Goal: Transaction & Acquisition: Book appointment/travel/reservation

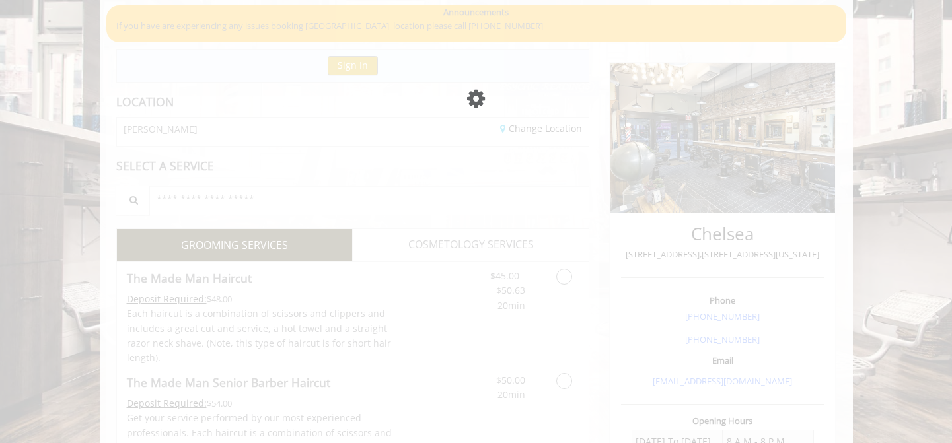
scroll to position [102, 0]
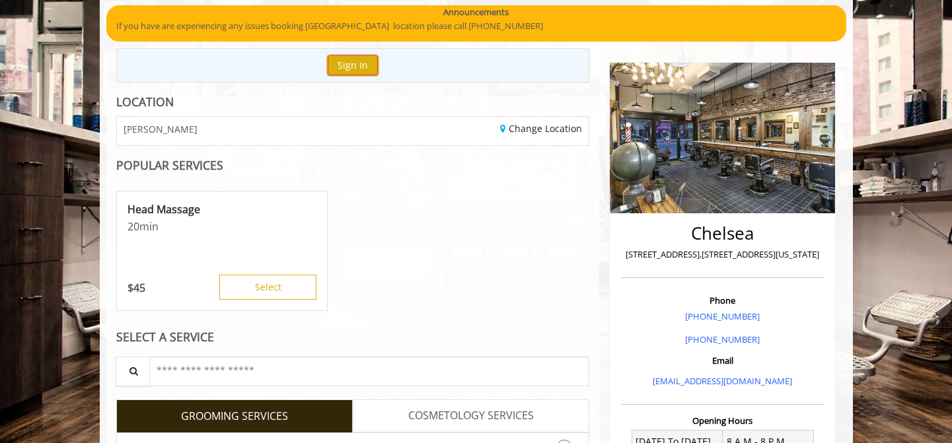
click at [370, 58] on button "Sign In" at bounding box center [353, 64] width 50 height 19
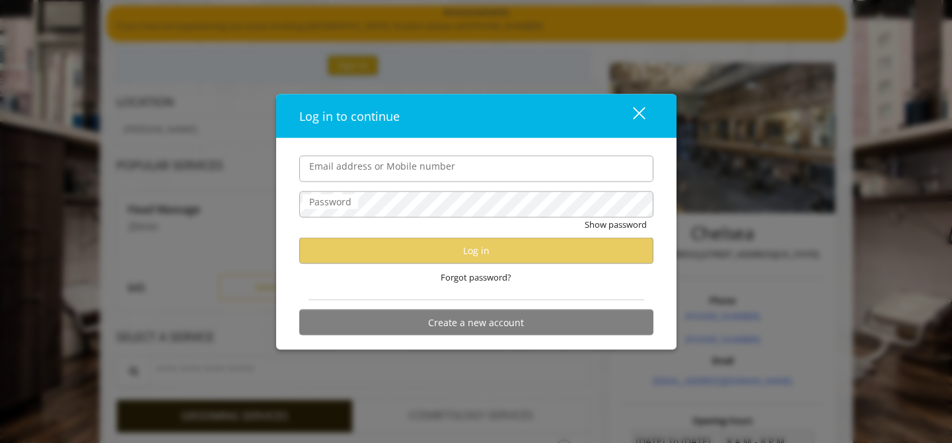
type input "**********"
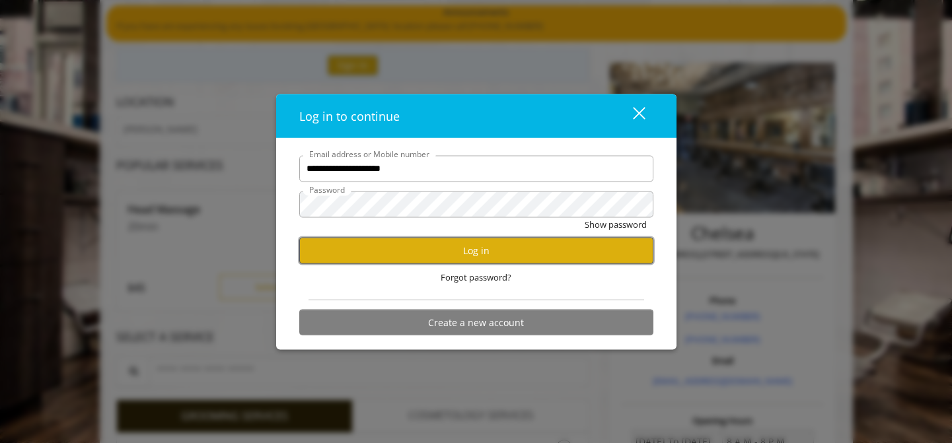
click at [431, 250] on button "Log in" at bounding box center [476, 251] width 354 height 26
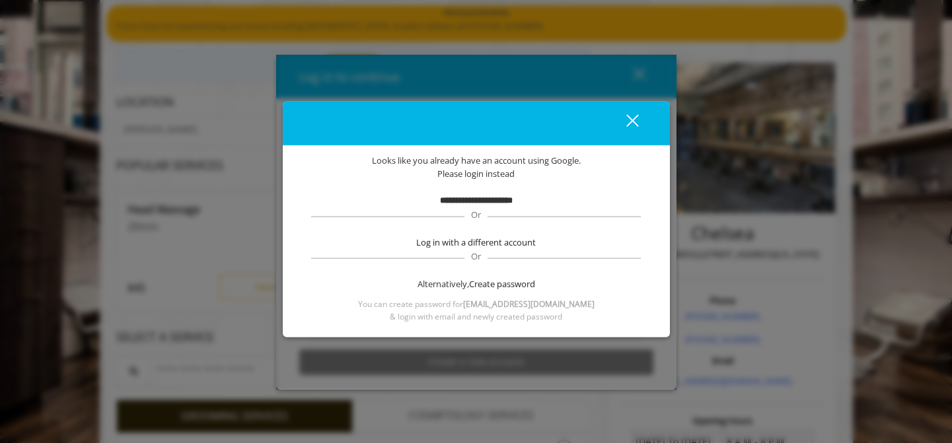
click at [636, 118] on div "close" at bounding box center [624, 124] width 26 height 20
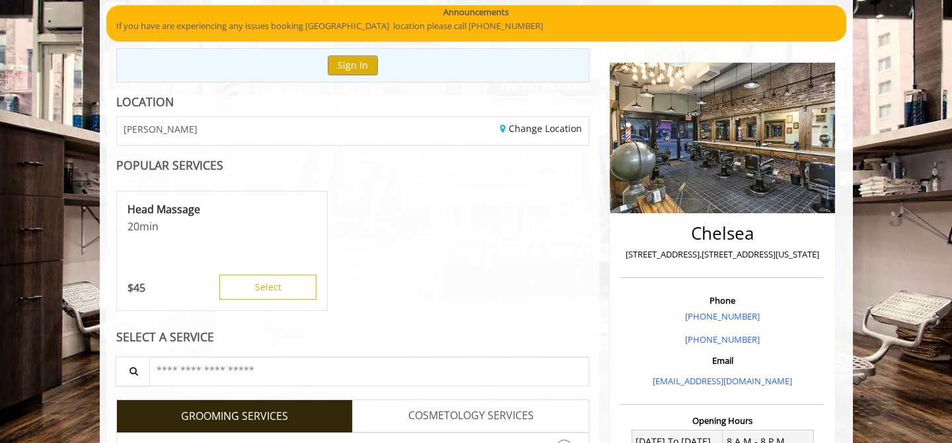
scroll to position [0, 0]
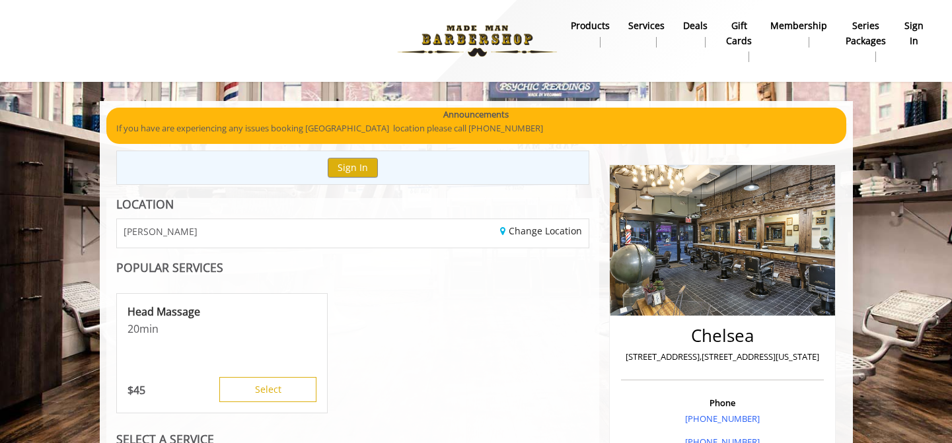
click at [558, 152] on div "Sign In" at bounding box center [352, 168] width 473 height 34
click at [908, 28] on b "sign in" at bounding box center [913, 33] width 19 height 30
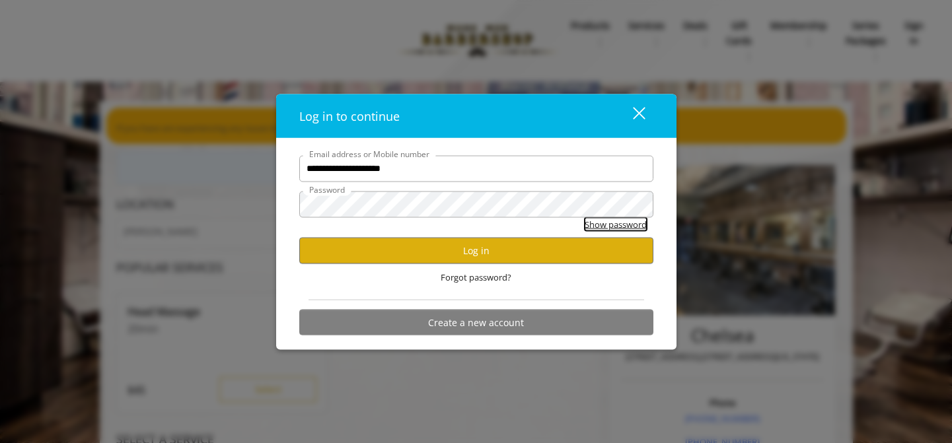
click at [598, 223] on button "Show password" at bounding box center [615, 224] width 62 height 14
click at [588, 217] on button "Hide password" at bounding box center [617, 224] width 59 height 14
click at [567, 244] on button "Log in" at bounding box center [476, 251] width 354 height 26
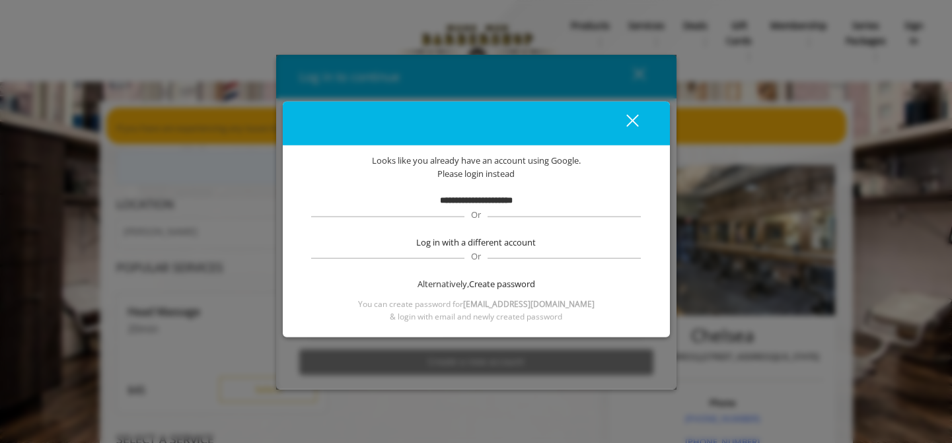
click at [487, 201] on b "**********" at bounding box center [476, 200] width 73 height 9
click at [481, 217] on span "Or" at bounding box center [475, 215] width 23 height 12
click at [617, 117] on div "close" at bounding box center [624, 124] width 26 height 20
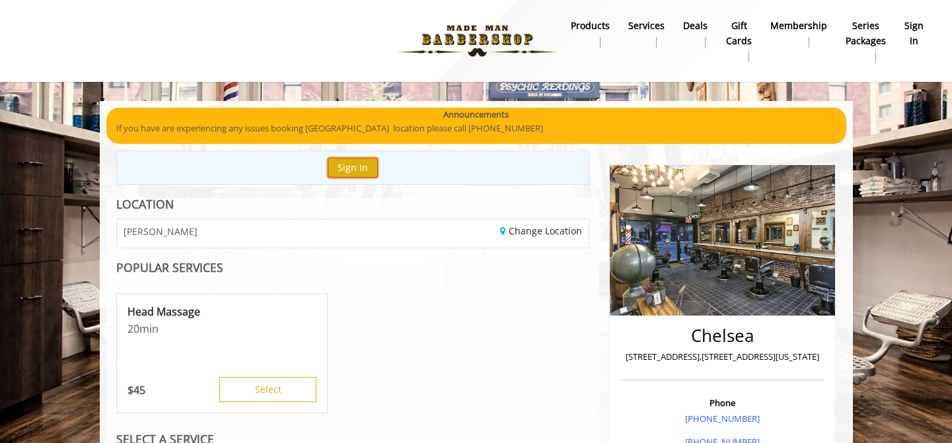
click at [362, 172] on button "Sign In" at bounding box center [353, 167] width 50 height 19
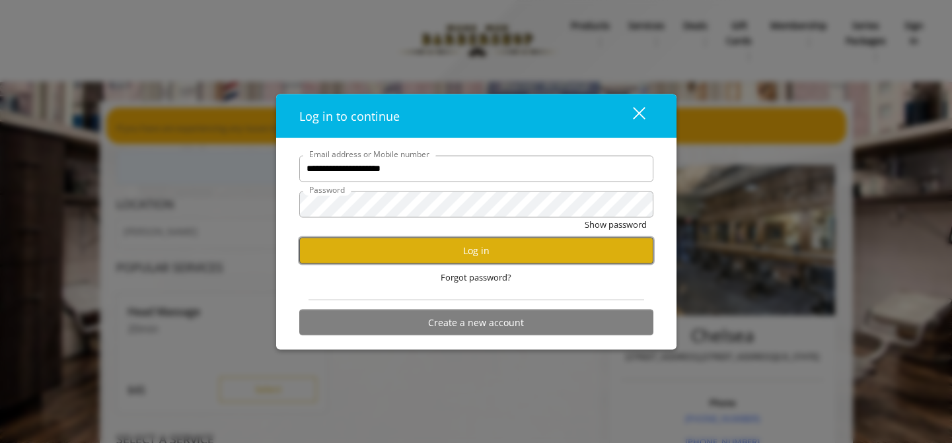
click at [508, 254] on button "Log in" at bounding box center [476, 251] width 354 height 26
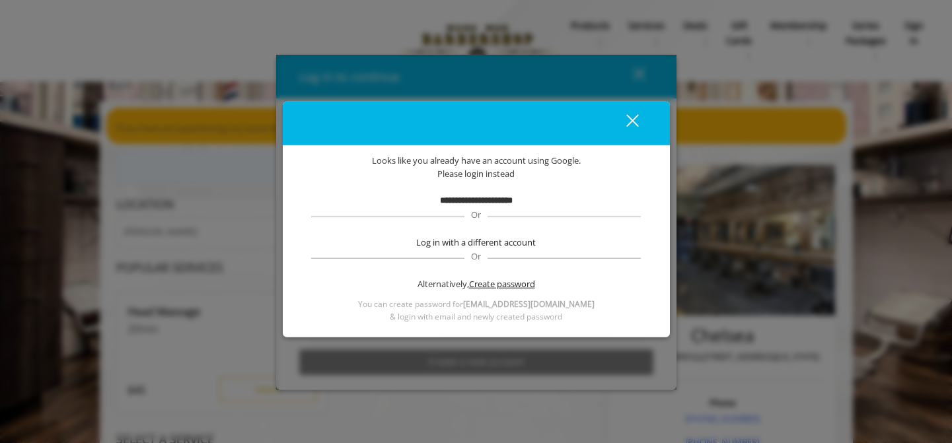
click at [480, 285] on span "Create password" at bounding box center [502, 284] width 66 height 14
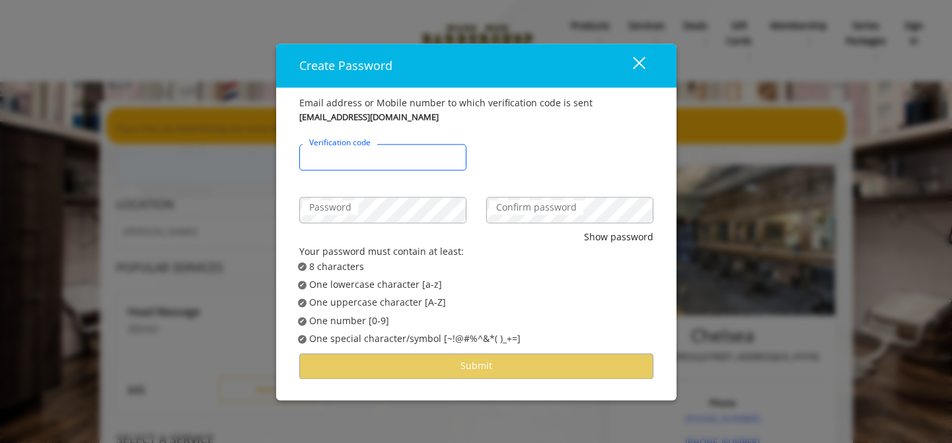
click at [382, 166] on input "Verification code" at bounding box center [382, 157] width 167 height 26
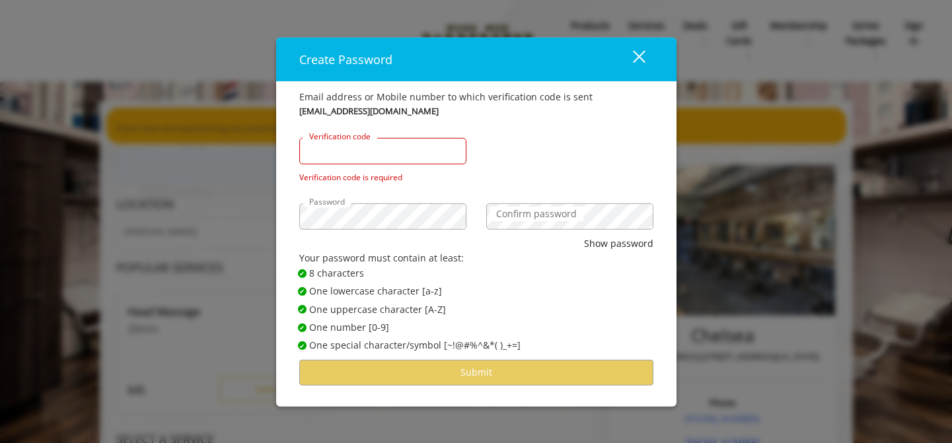
click at [343, 138] on div "Verification code" at bounding box center [382, 151] width 167 height 26
paste input "******"
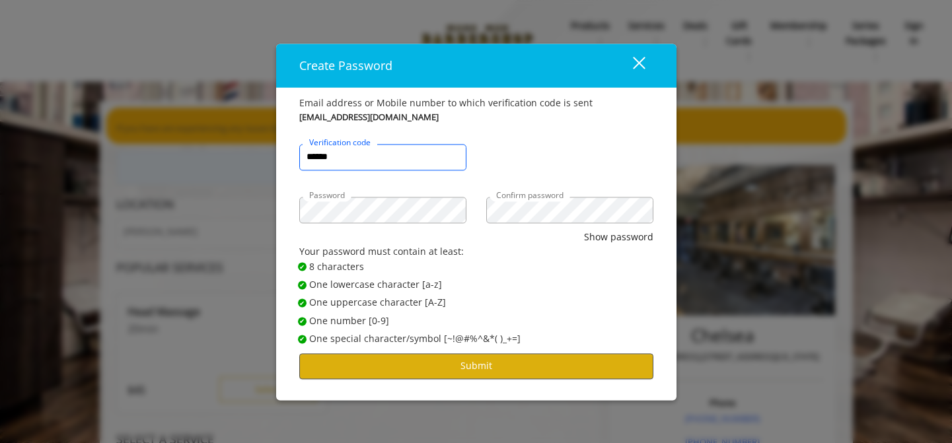
type input "******"
click at [505, 361] on button "Submit" at bounding box center [476, 366] width 354 height 26
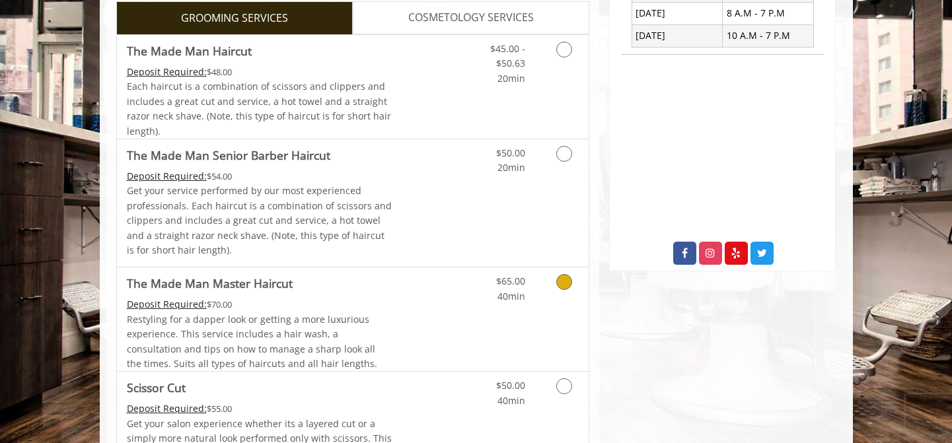
scroll to position [555, 0]
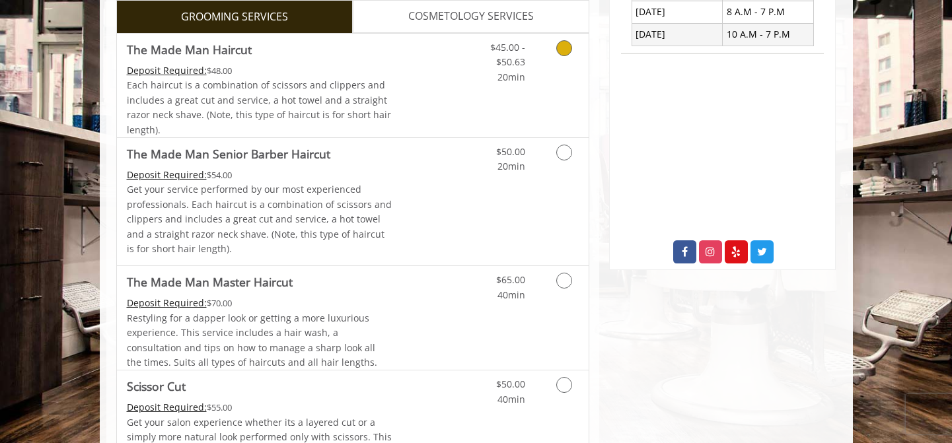
click at [573, 51] on link "Grooming services" at bounding box center [562, 59] width 34 height 51
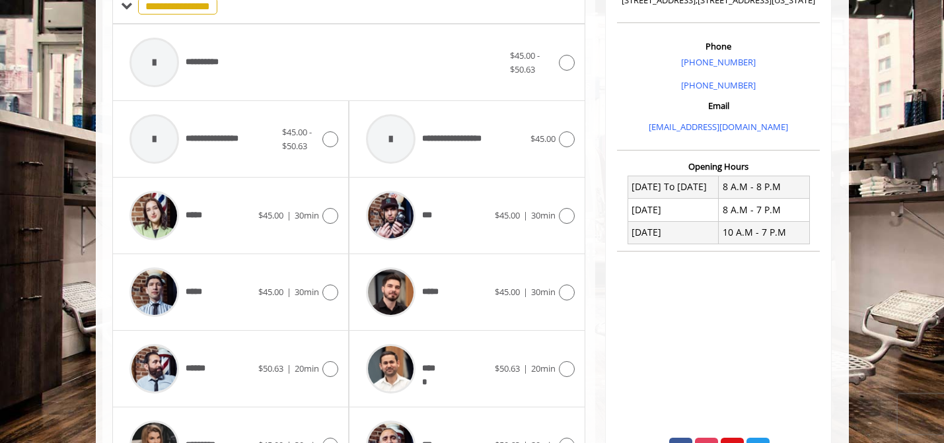
scroll to position [345, 0]
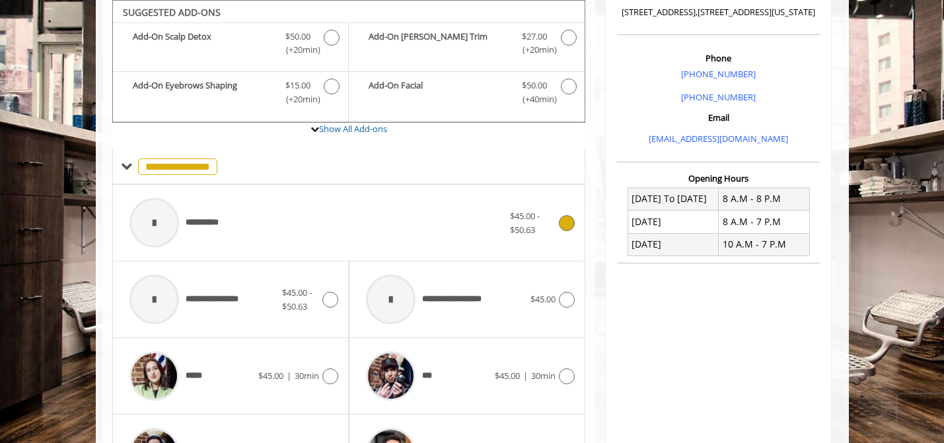
click at [477, 210] on div "**********" at bounding box center [316, 223] width 387 height 63
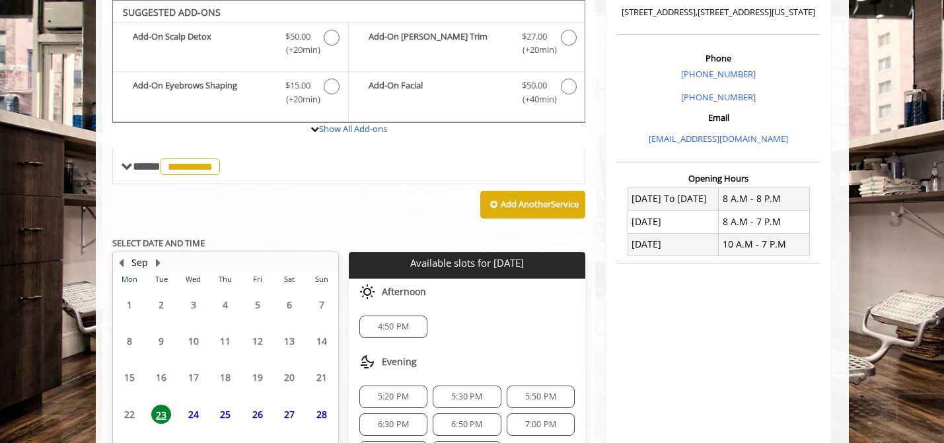
scroll to position [444, 0]
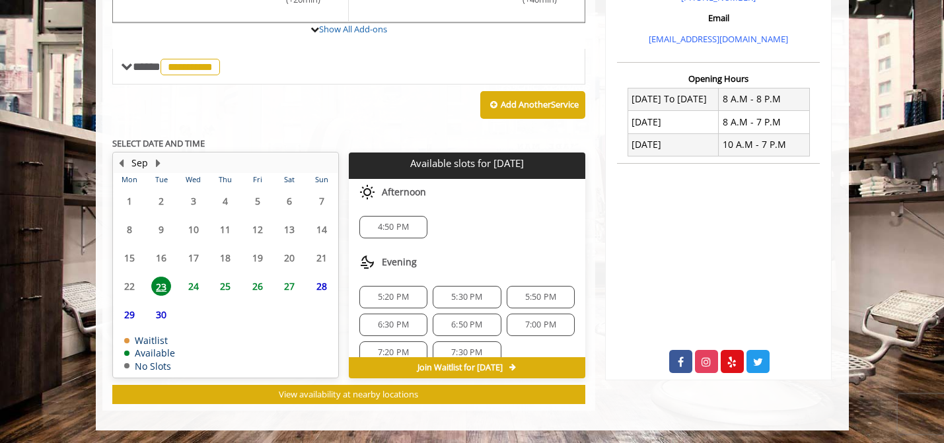
click at [193, 289] on span "24" at bounding box center [194, 286] width 20 height 19
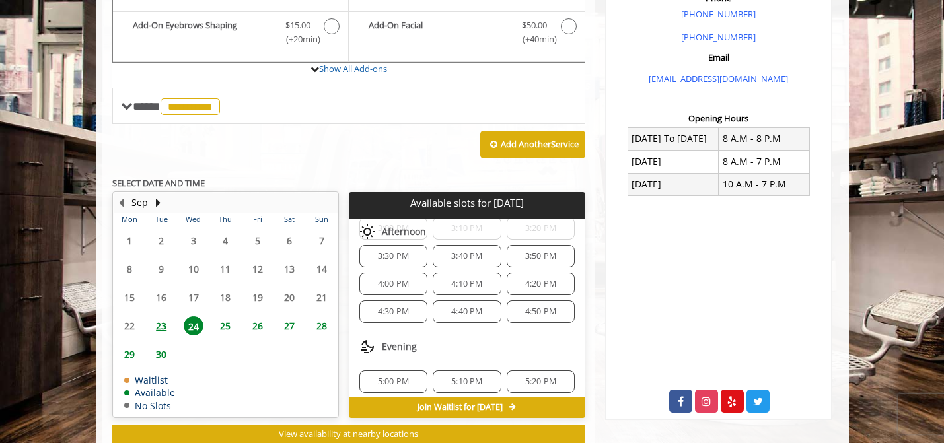
scroll to position [422, 0]
click at [456, 374] on span "5:10 PM" at bounding box center [466, 373] width 31 height 11
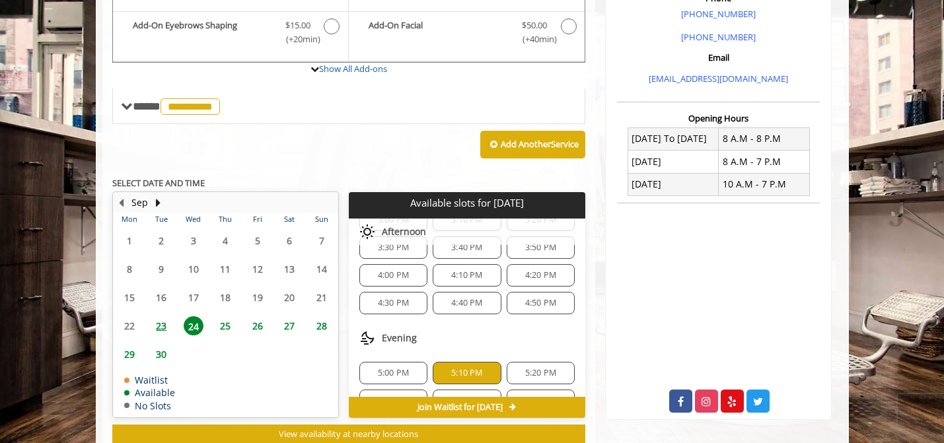
scroll to position [683, 0]
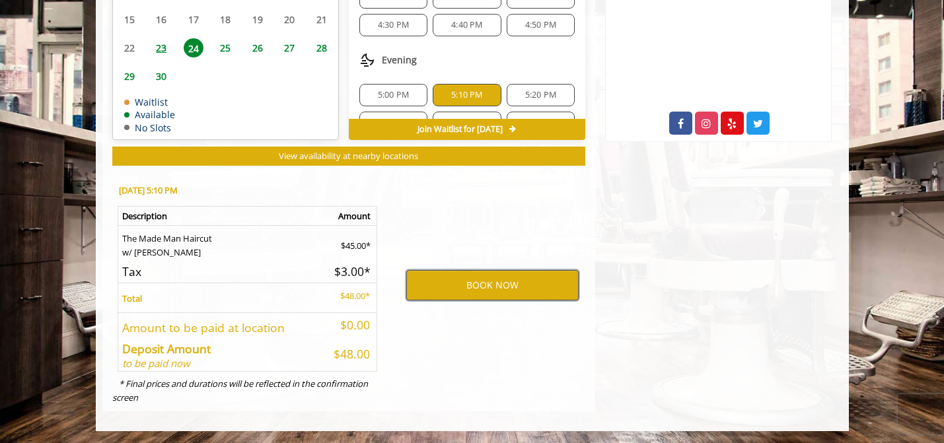
click at [447, 282] on button "BOOK NOW" at bounding box center [492, 285] width 172 height 30
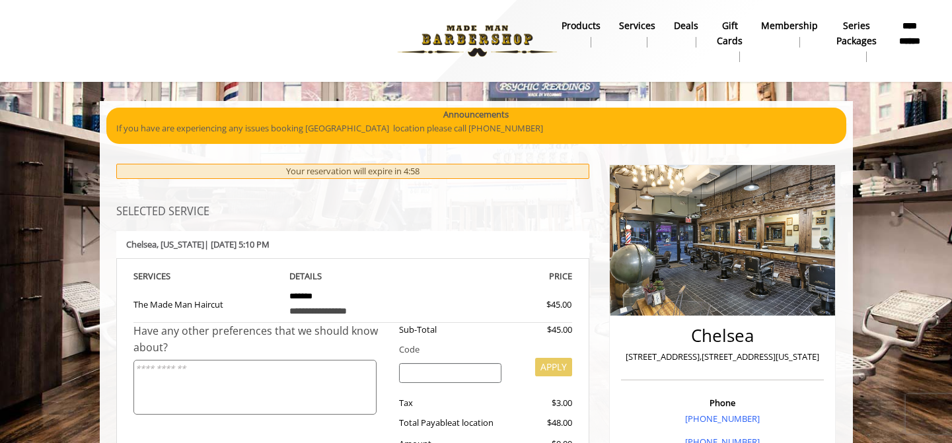
scroll to position [221, 0]
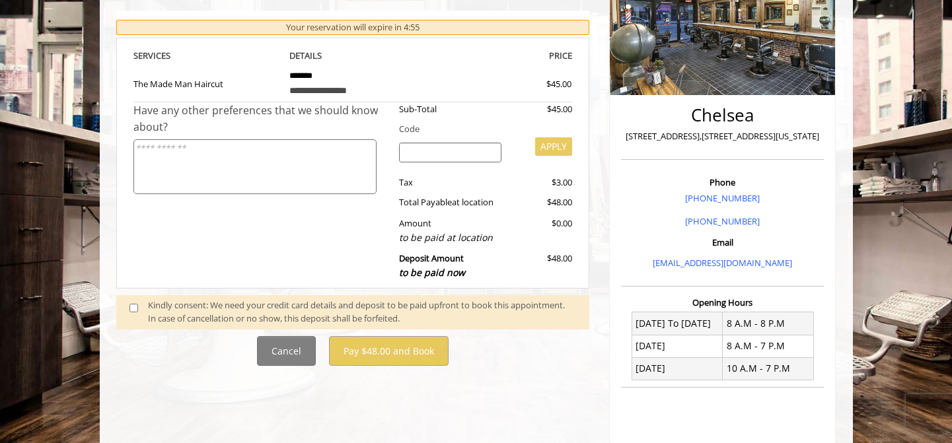
click at [171, 306] on div "Kindly consent: We need your credit card details and deposit to be paid upfront…" at bounding box center [362, 312] width 428 height 28
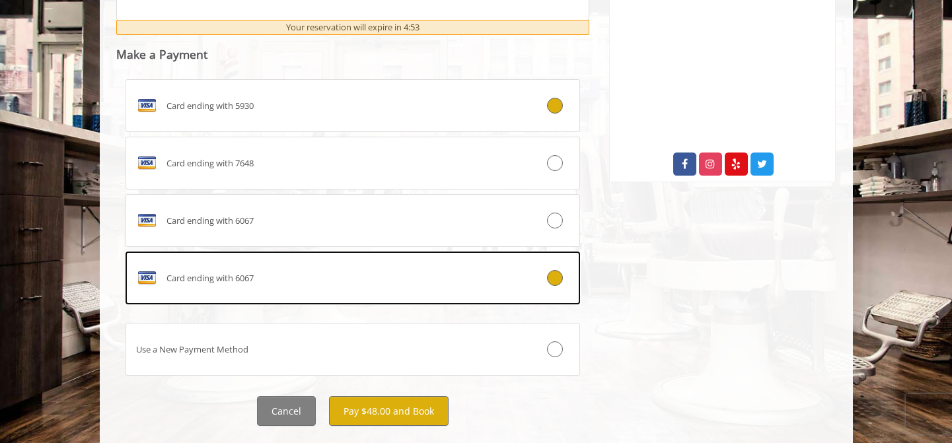
scroll to position [666, 0]
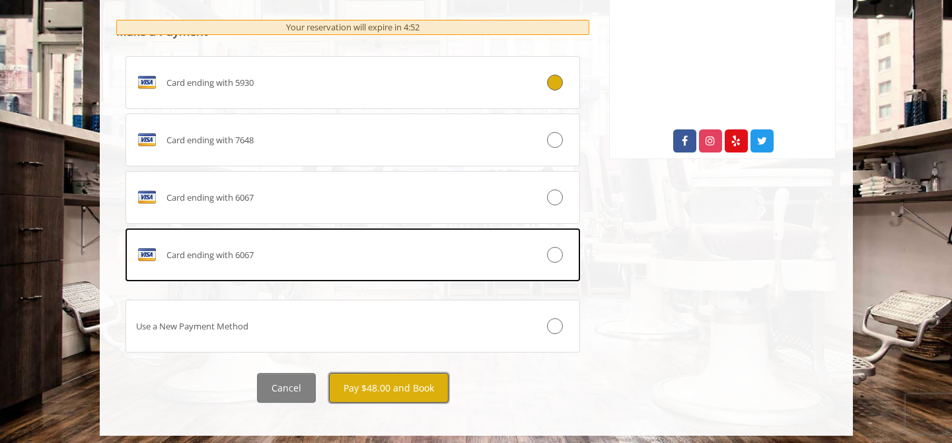
click at [434, 379] on button "Pay $48.00 and Book" at bounding box center [389, 388] width 120 height 30
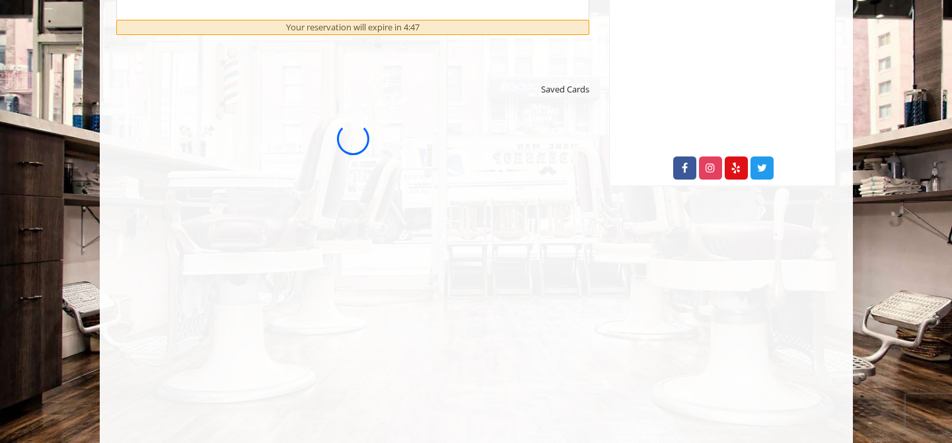
scroll to position [580, 0]
